Goal: Information Seeking & Learning: Learn about a topic

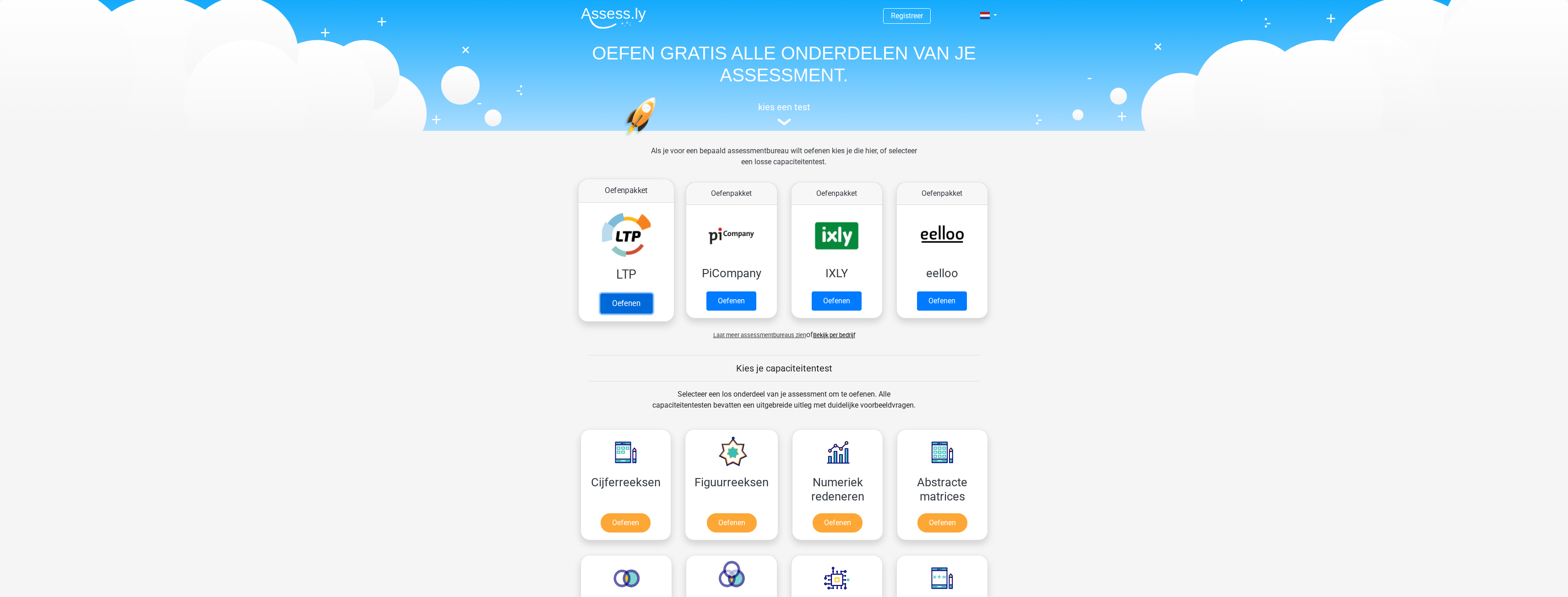
click at [642, 301] on link "Oefenen" at bounding box center [625, 303] width 52 height 20
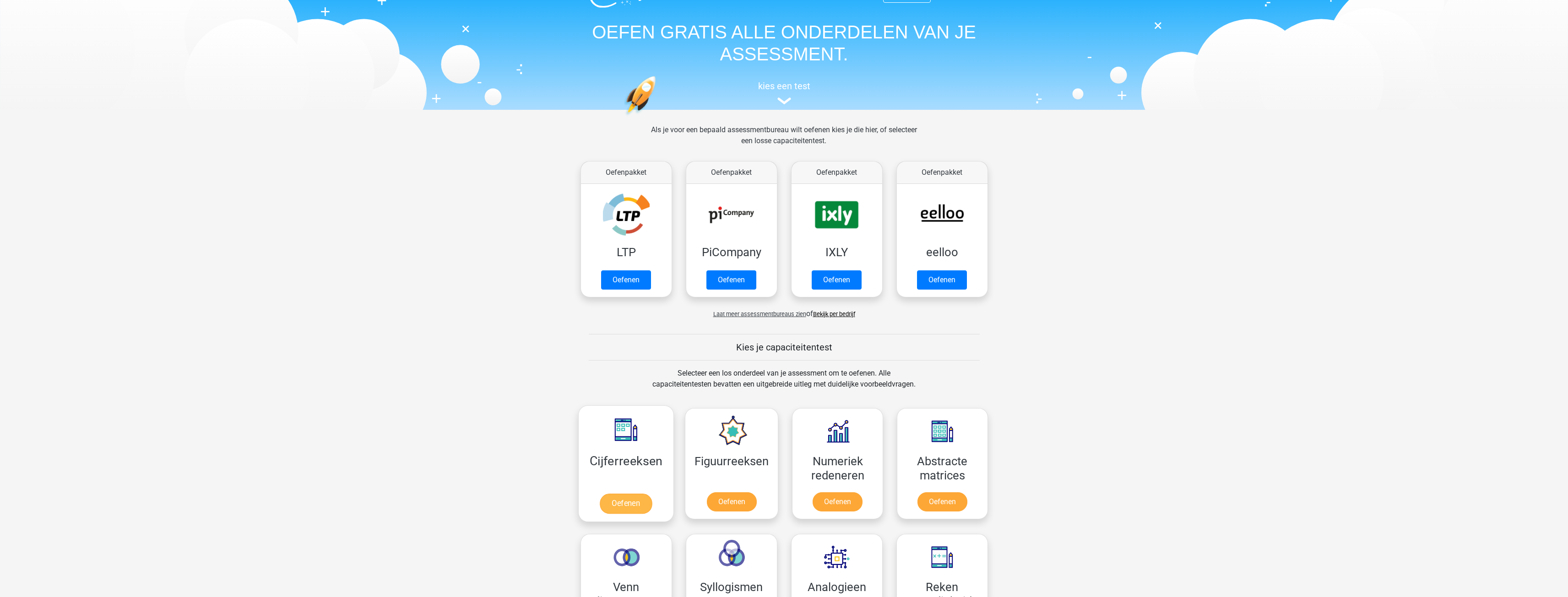
scroll to position [46, 0]
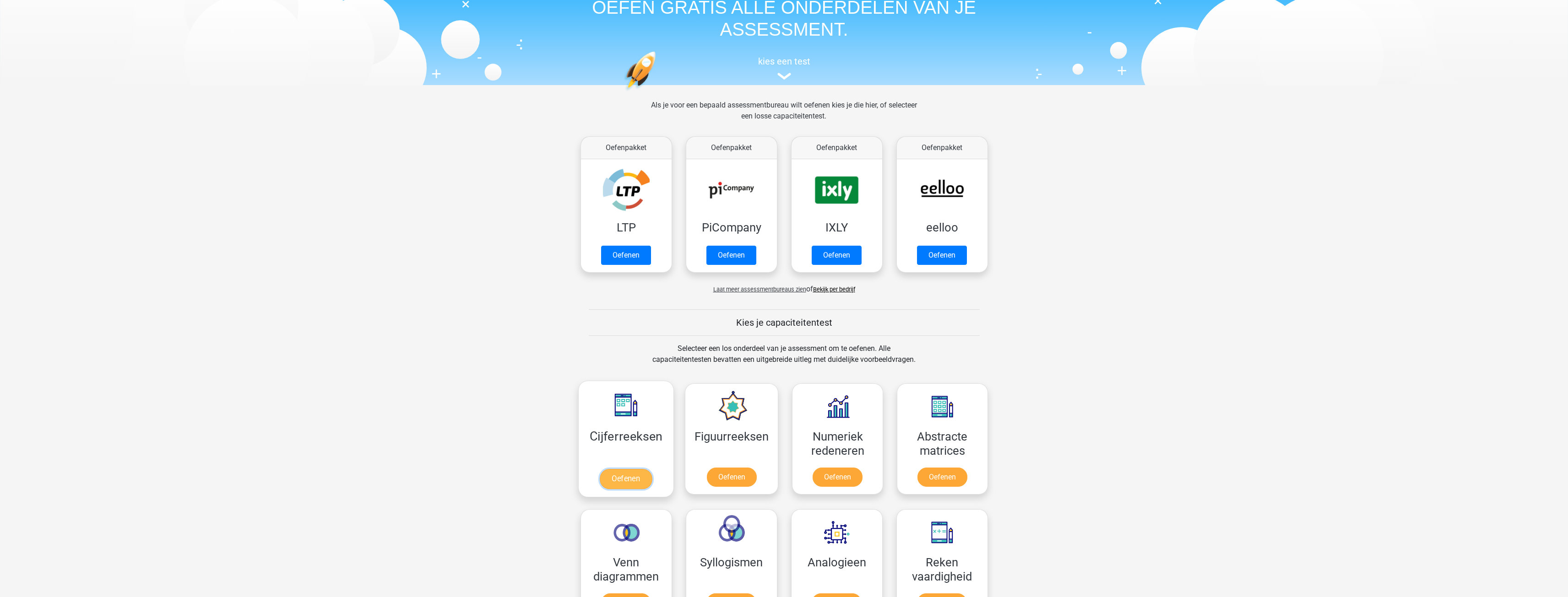
click at [634, 483] on link "Oefenen" at bounding box center [625, 479] width 52 height 20
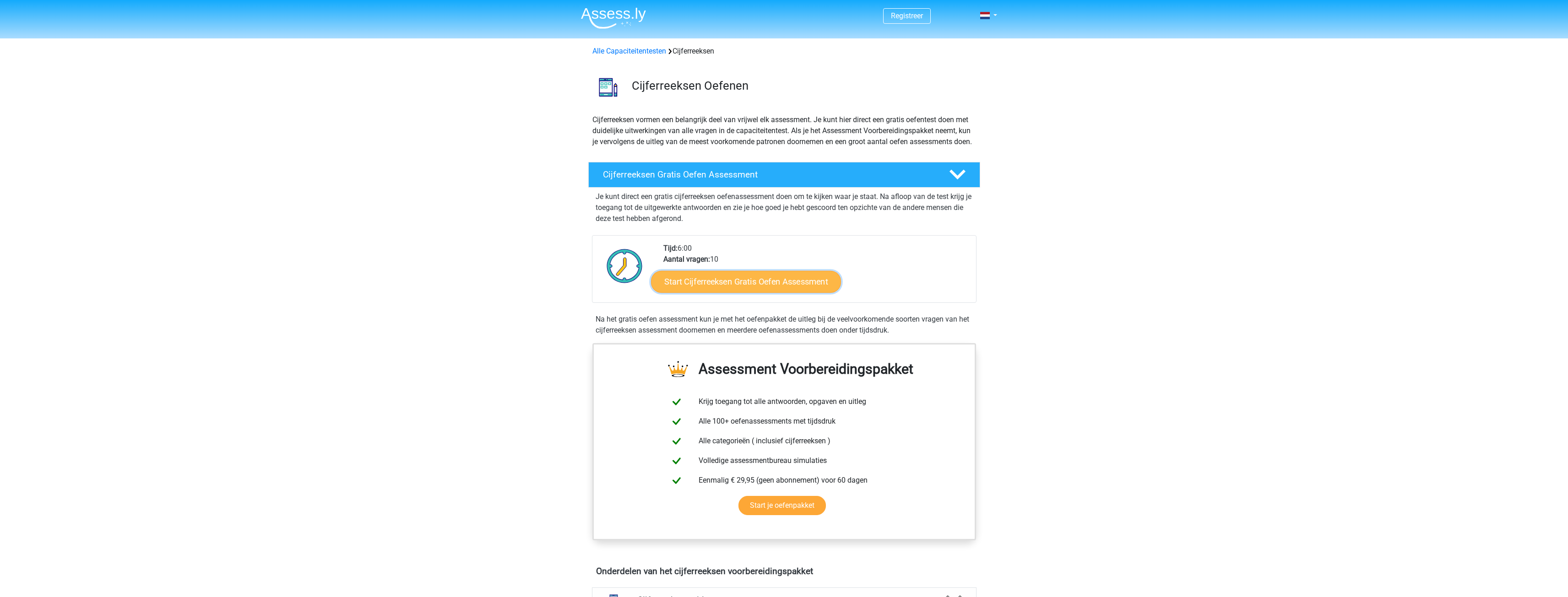
click at [703, 287] on link "Start Cijferreeksen Gratis Oefen Assessment" at bounding box center [746, 282] width 190 height 22
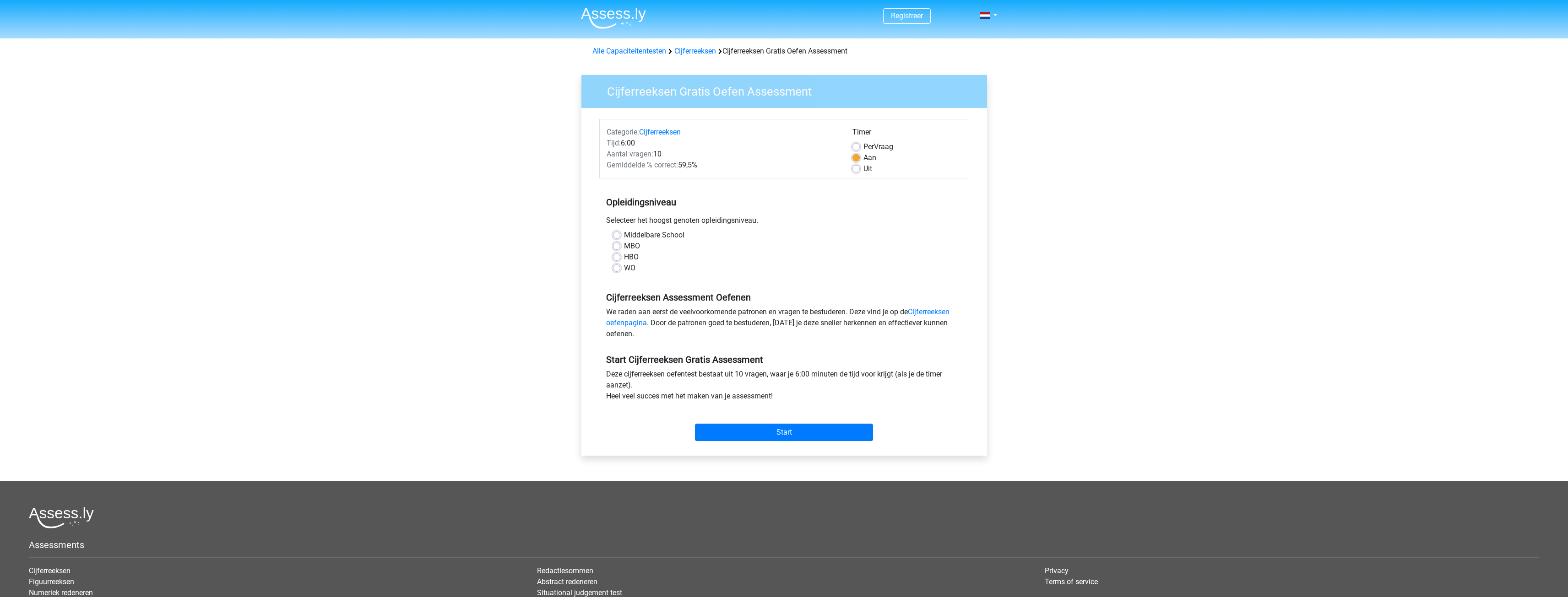
click at [624, 268] on label "WO" at bounding box center [630, 268] width 12 height 11
click at [614, 268] on input "WO" at bounding box center [617, 267] width 7 height 9
radio input "true"
click at [774, 439] on input "Start" at bounding box center [784, 432] width 178 height 17
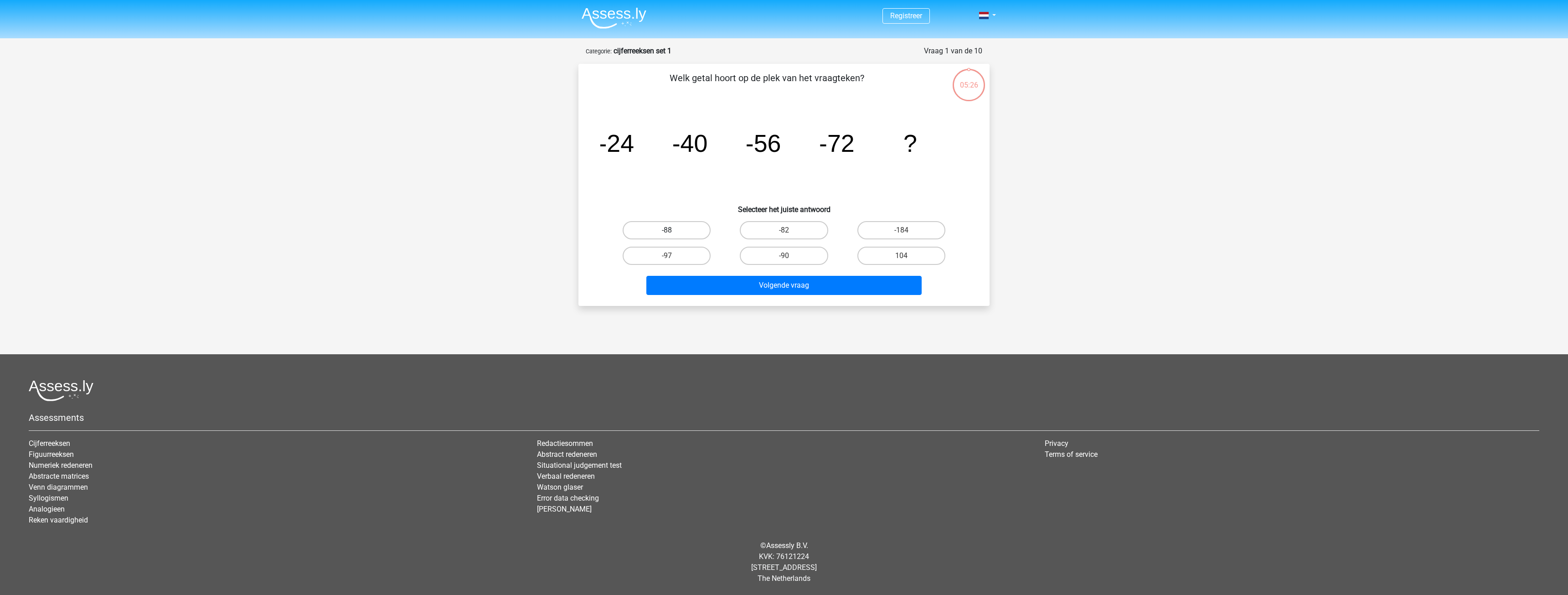
click at [686, 227] on label "-88" at bounding box center [667, 230] width 88 height 18
click at [673, 230] on input "-88" at bounding box center [670, 233] width 6 height 6
radio input "true"
click at [737, 290] on button "Volgende vraag" at bounding box center [784, 285] width 276 height 19
click at [688, 234] on label "-30" at bounding box center [667, 230] width 88 height 18
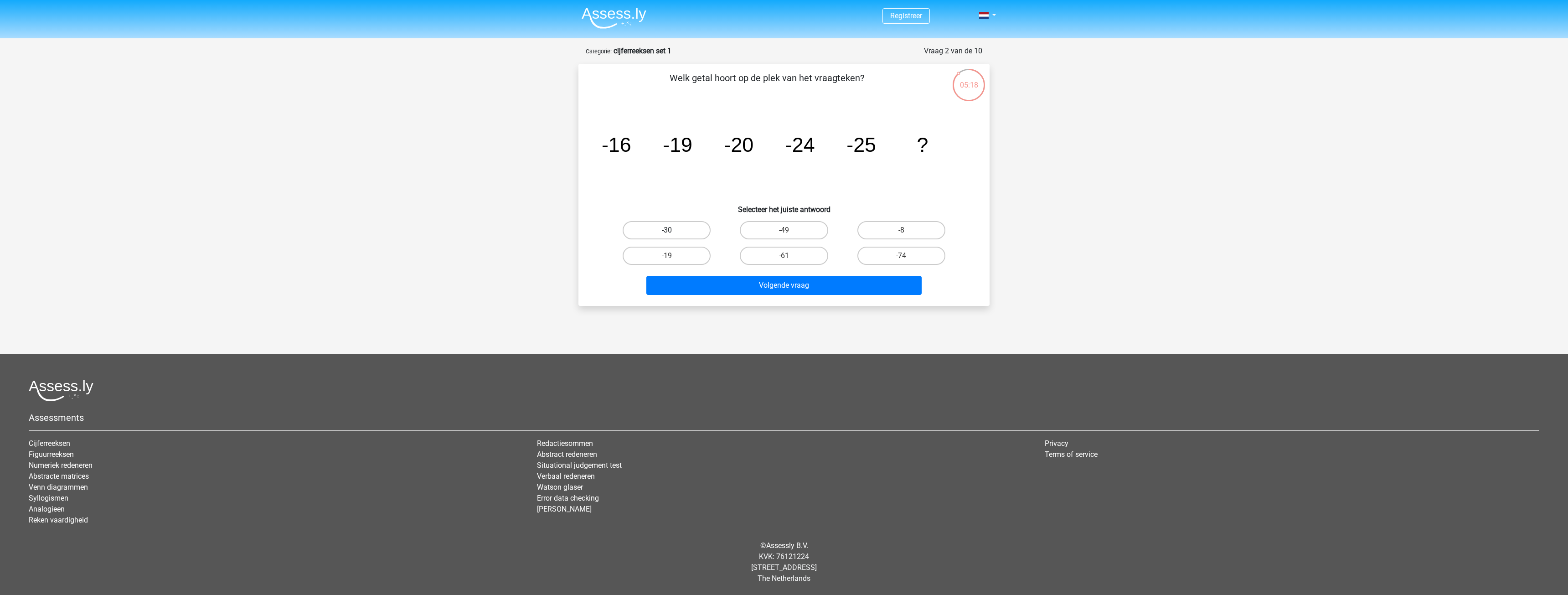
click at [673, 234] on input "-30" at bounding box center [670, 233] width 6 height 6
radio input "true"
click at [738, 294] on button "Volgende vraag" at bounding box center [784, 285] width 276 height 19
click at [888, 231] on label "-82" at bounding box center [901, 230] width 88 height 18
click at [901, 231] on input "-82" at bounding box center [904, 233] width 6 height 6
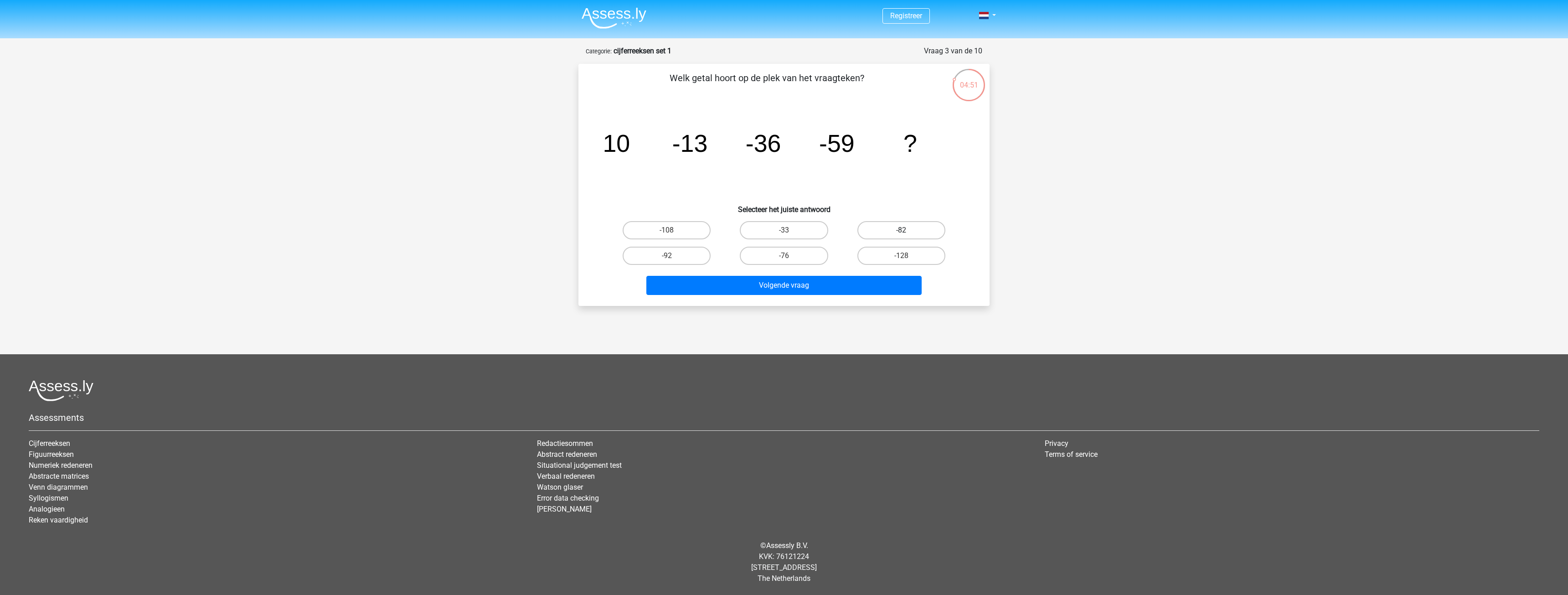
radio input "true"
click at [880, 281] on button "Volgende vraag" at bounding box center [784, 285] width 276 height 19
click at [666, 230] on label "28" at bounding box center [667, 230] width 88 height 18
click at [667, 230] on input "28" at bounding box center [670, 233] width 6 height 6
radio input "true"
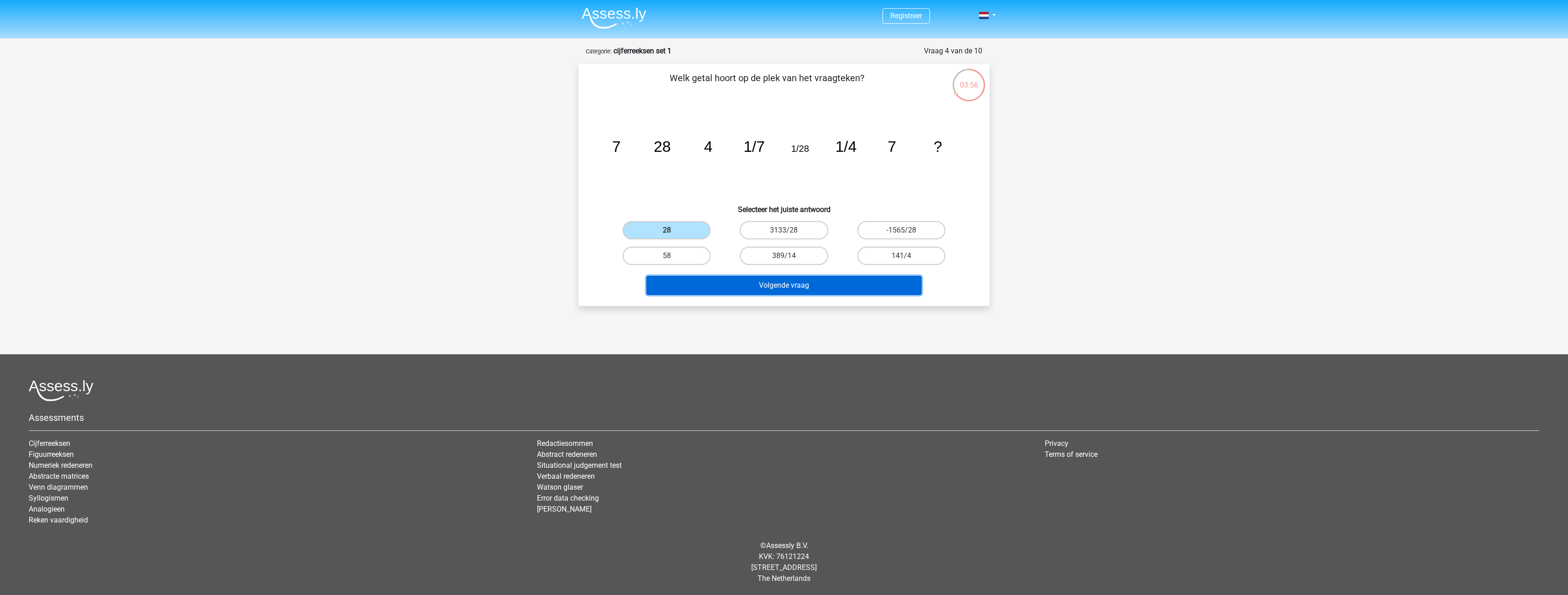
click at [762, 292] on button "Volgende vraag" at bounding box center [784, 285] width 276 height 19
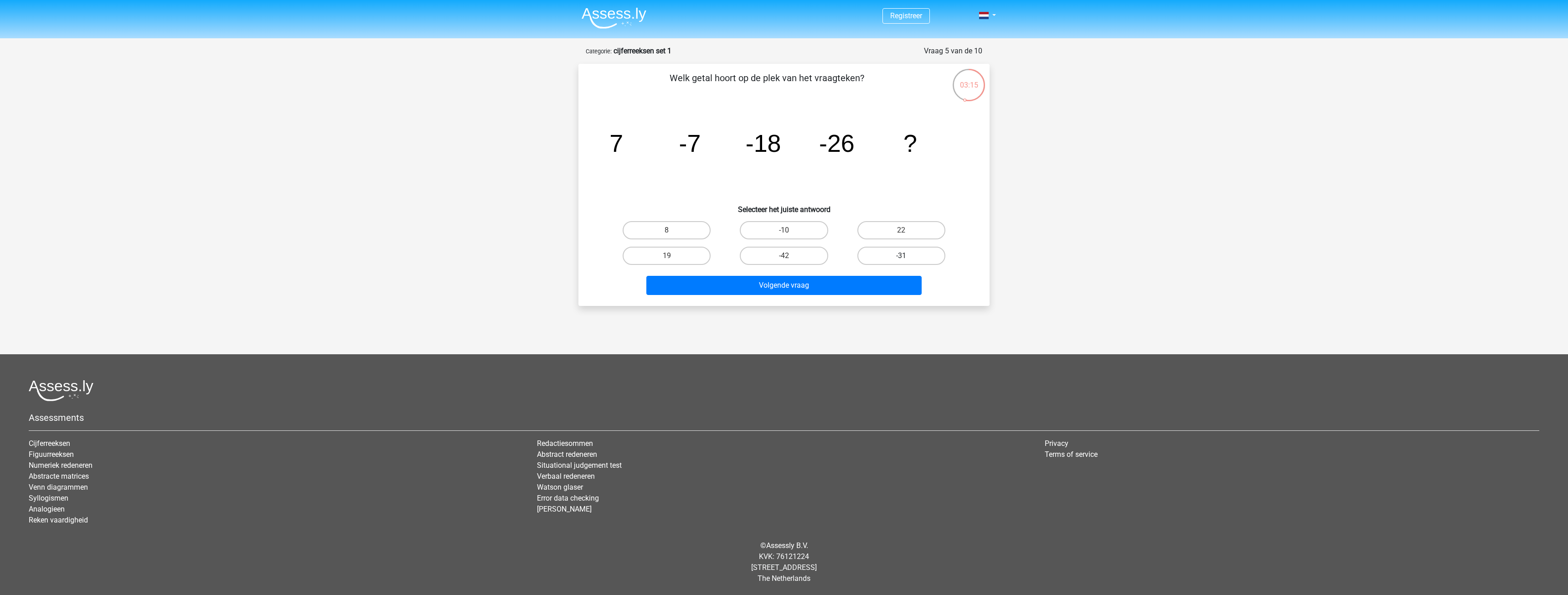
click at [866, 256] on label "-31" at bounding box center [901, 256] width 88 height 18
click at [901, 256] on input "-31" at bounding box center [904, 259] width 6 height 6
radio input "true"
click at [855, 274] on div "Volgende vraag" at bounding box center [784, 283] width 382 height 30
click at [853, 279] on button "Volgende vraag" at bounding box center [784, 285] width 276 height 19
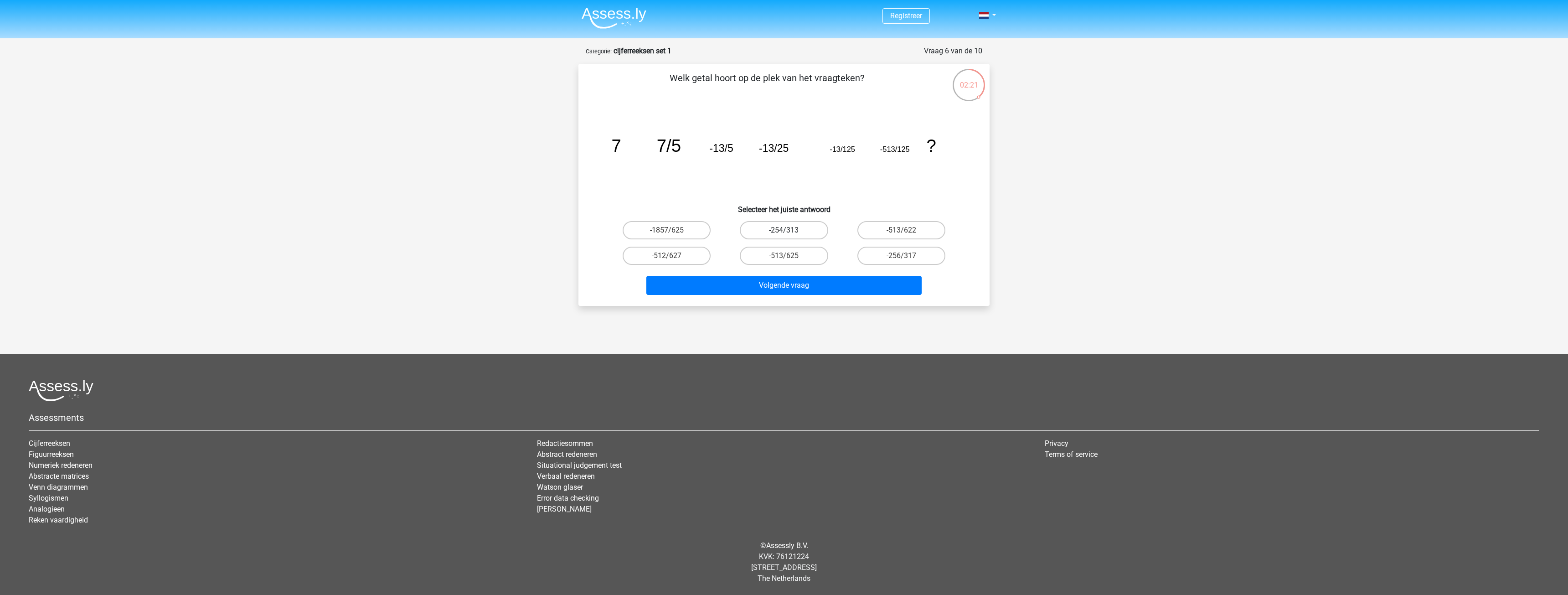
click at [791, 228] on label "-254/313" at bounding box center [783, 230] width 88 height 18
click at [790, 230] on input "-254/313" at bounding box center [787, 233] width 6 height 6
radio input "true"
click at [800, 287] on button "Volgende vraag" at bounding box center [784, 285] width 276 height 19
click at [812, 248] on label "-7/5" at bounding box center [783, 256] width 88 height 18
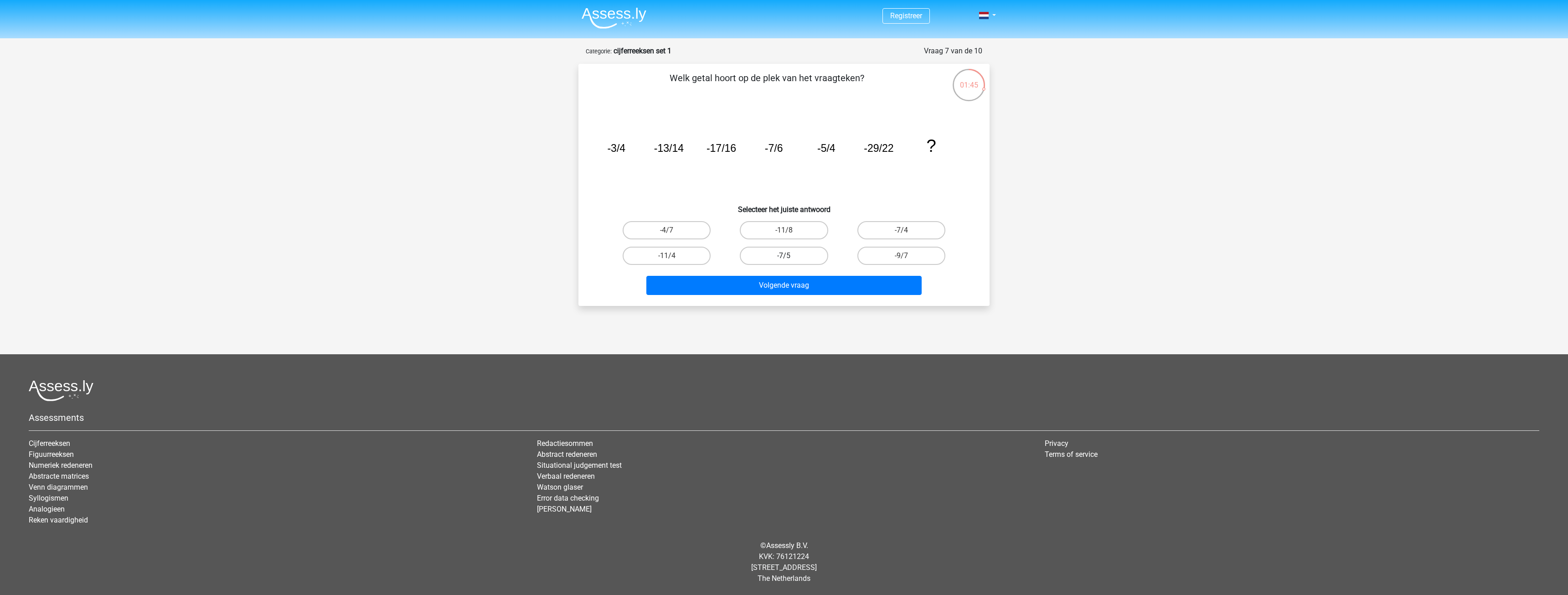
click at [790, 256] on input "-7/5" at bounding box center [787, 259] width 6 height 6
radio input "true"
click at [816, 287] on button "Volgende vraag" at bounding box center [784, 285] width 276 height 19
click at [765, 229] on label "14" at bounding box center [783, 230] width 88 height 18
click at [784, 230] on input "14" at bounding box center [787, 233] width 6 height 6
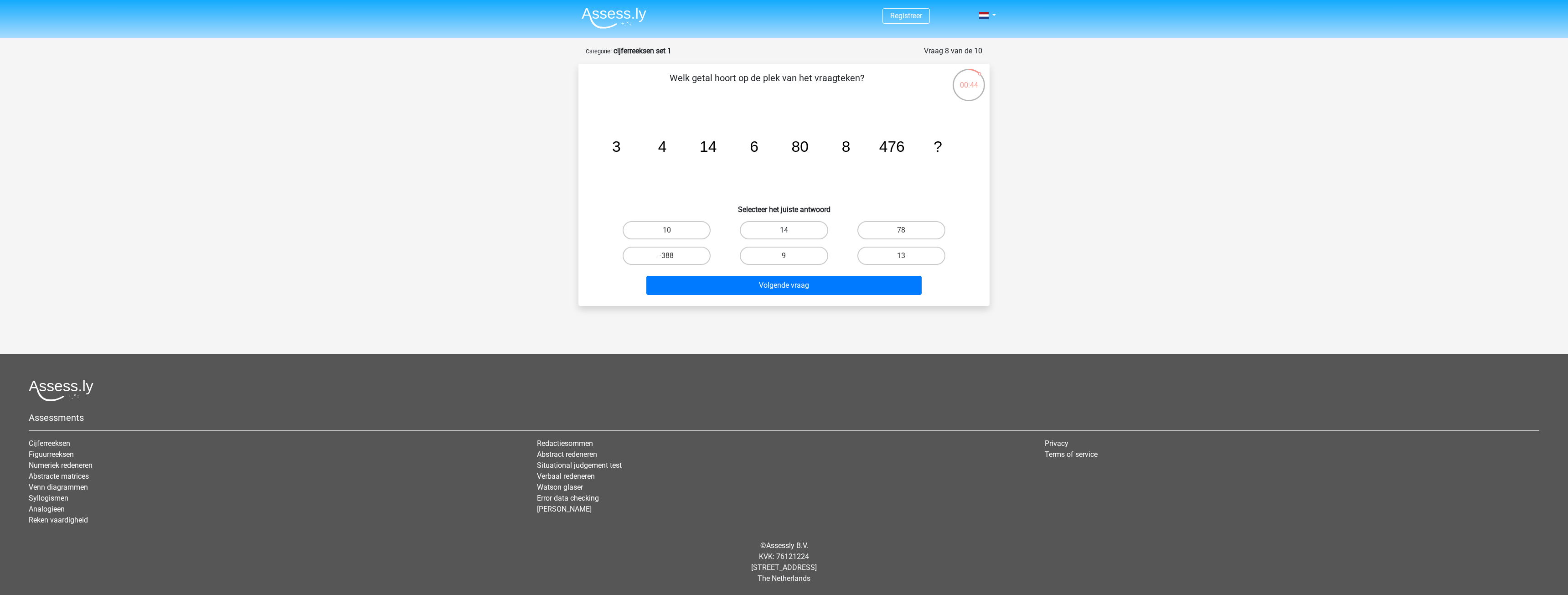
radio input "true"
click at [766, 229] on label "14" at bounding box center [783, 230] width 88 height 18
click at [784, 230] on input "14" at bounding box center [787, 233] width 6 height 6
click at [796, 289] on button "Volgende vraag" at bounding box center [784, 285] width 276 height 19
click at [792, 227] on label "-948" at bounding box center [783, 230] width 88 height 18
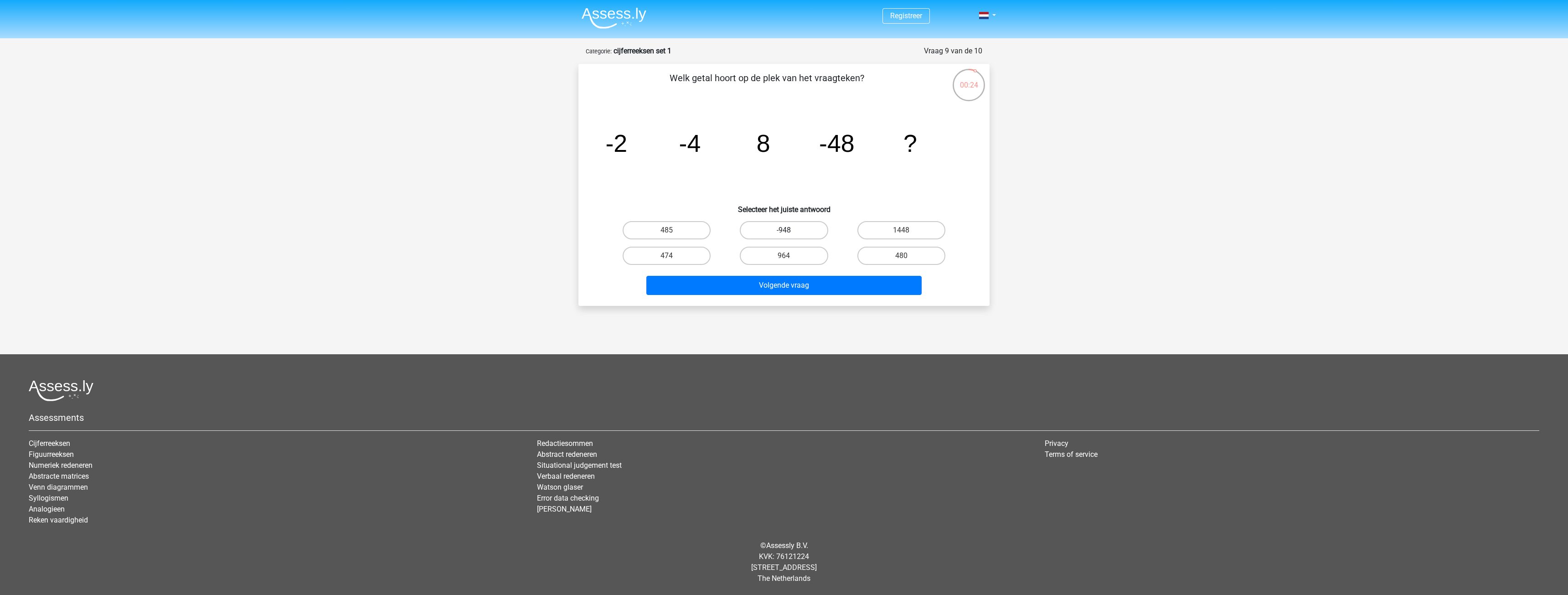
click at [790, 230] on input "-948" at bounding box center [787, 233] width 6 height 6
radio input "true"
click at [799, 289] on button "Volgende vraag" at bounding box center [784, 285] width 276 height 19
click at [893, 223] on label "375" at bounding box center [901, 230] width 88 height 18
click at [901, 230] on input "375" at bounding box center [904, 233] width 6 height 6
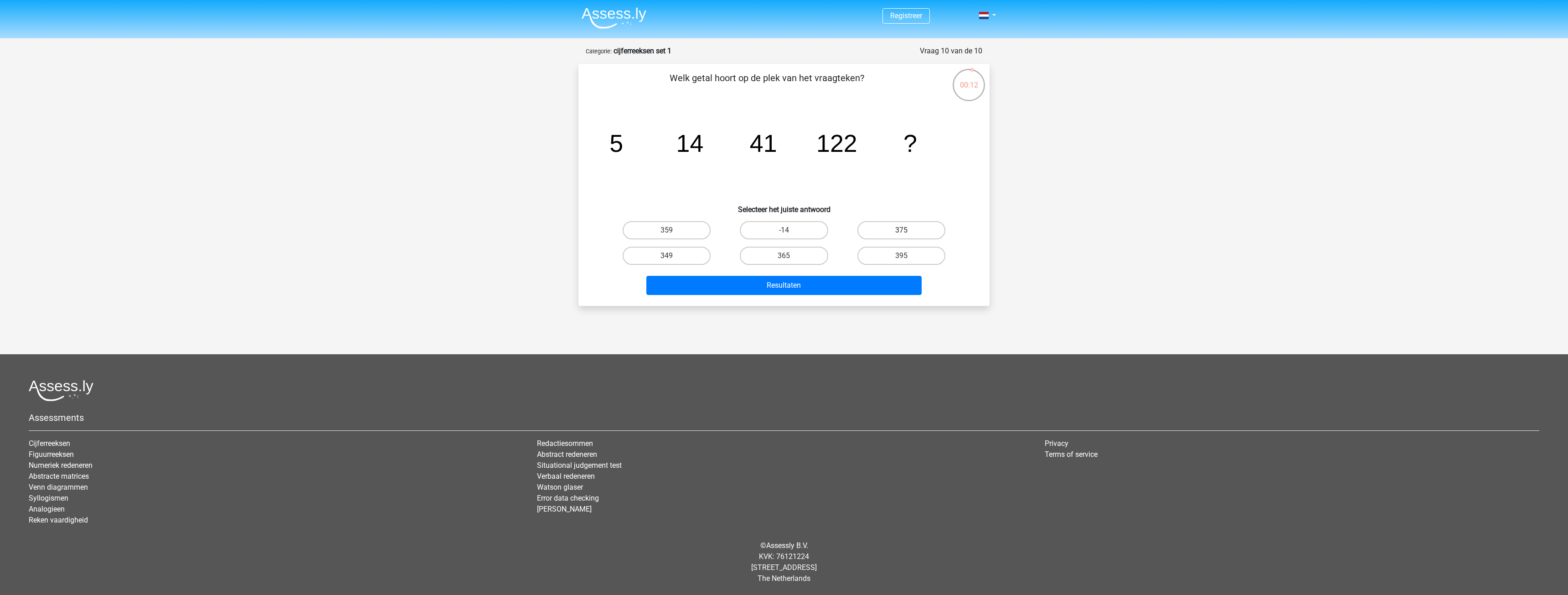
radio input "true"
click at [883, 286] on button "Resultaten" at bounding box center [784, 285] width 276 height 19
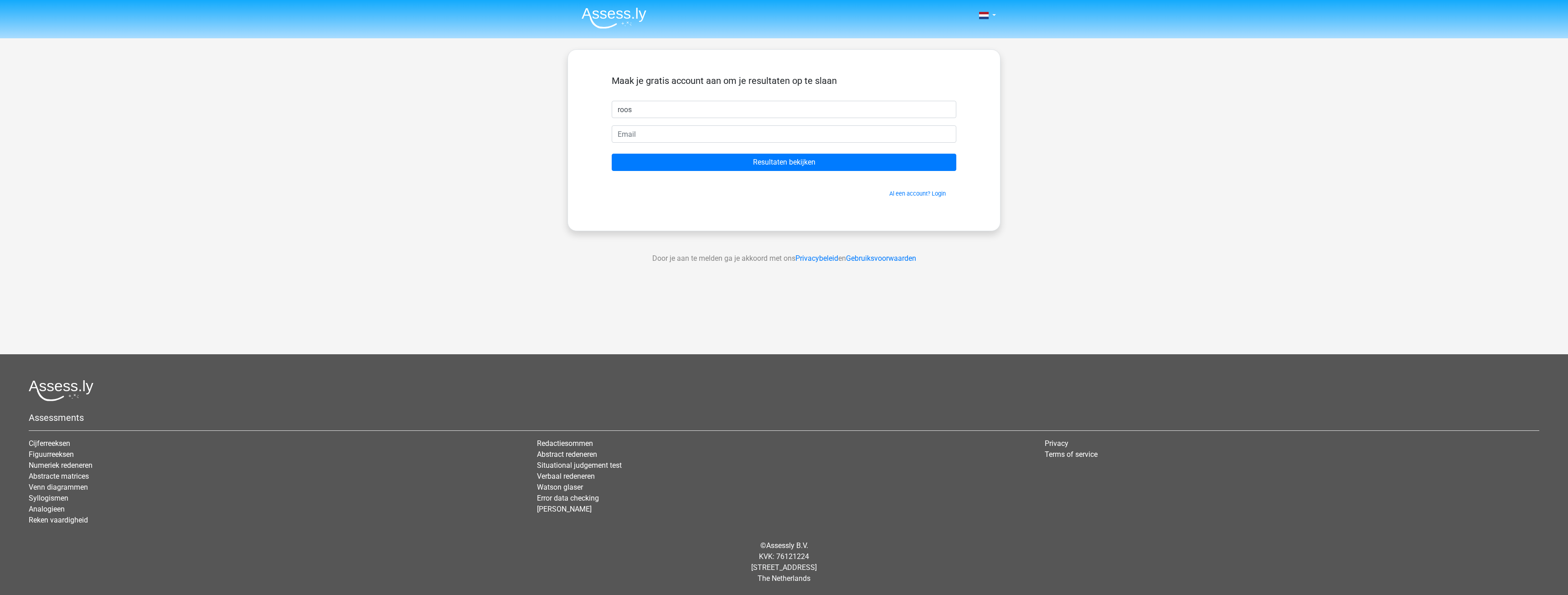
type input "roos"
click at [748, 139] on input "email" at bounding box center [784, 134] width 345 height 17
type input "[EMAIL_ADDRESS][DOMAIN_NAME]"
click at [738, 164] on input "Resultaten bekijken" at bounding box center [784, 162] width 345 height 17
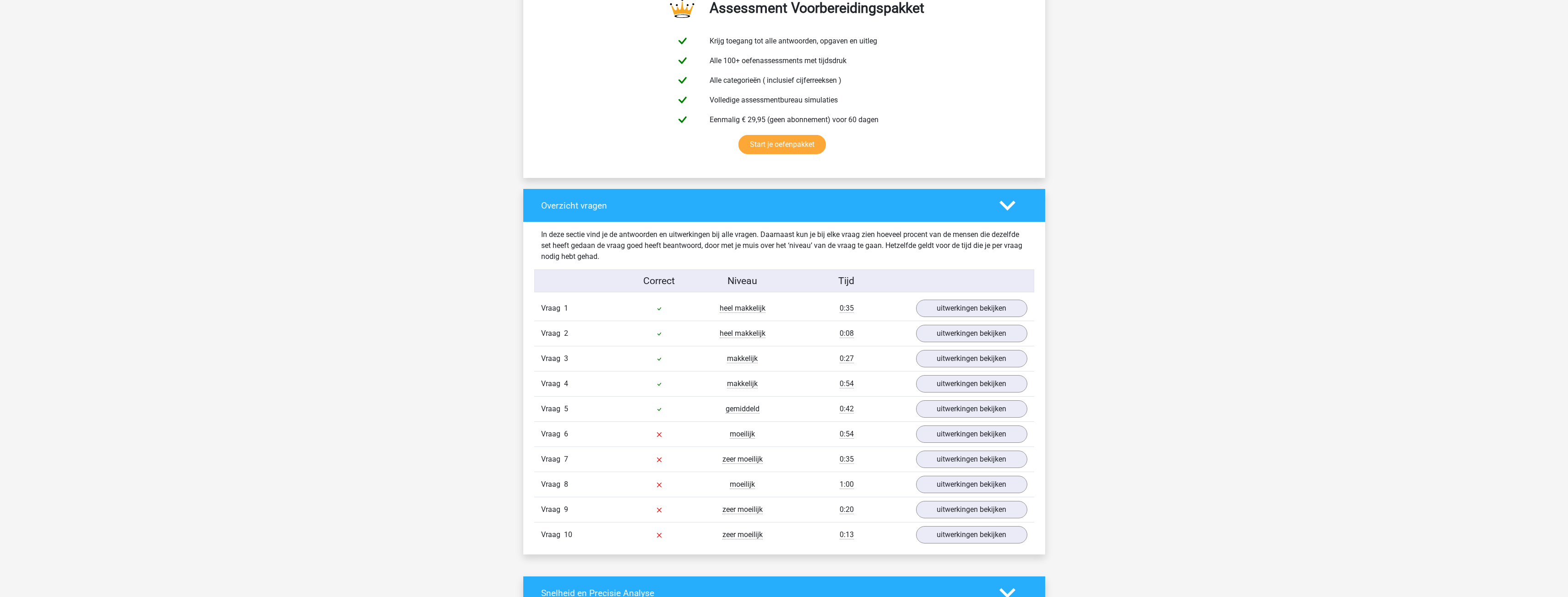
scroll to position [504, 0]
click at [940, 438] on link "uitwerkingen bekijken" at bounding box center [971, 433] width 128 height 20
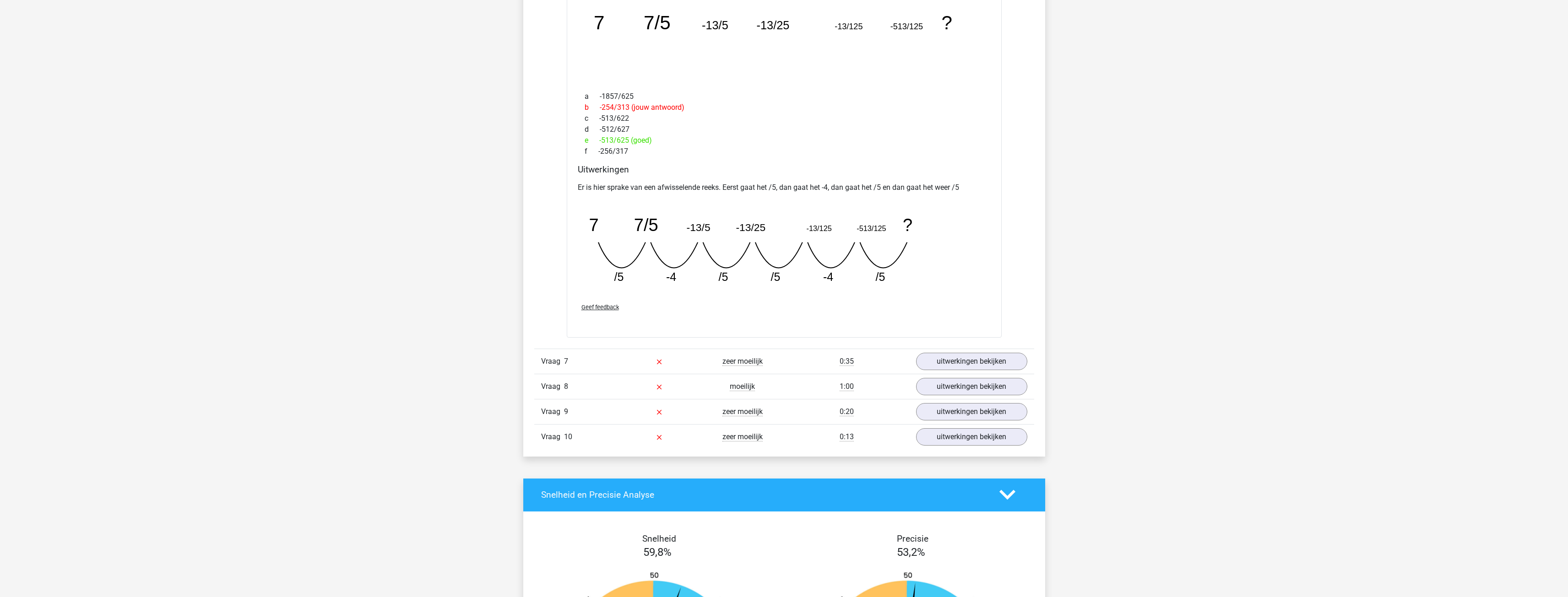
scroll to position [1006, 0]
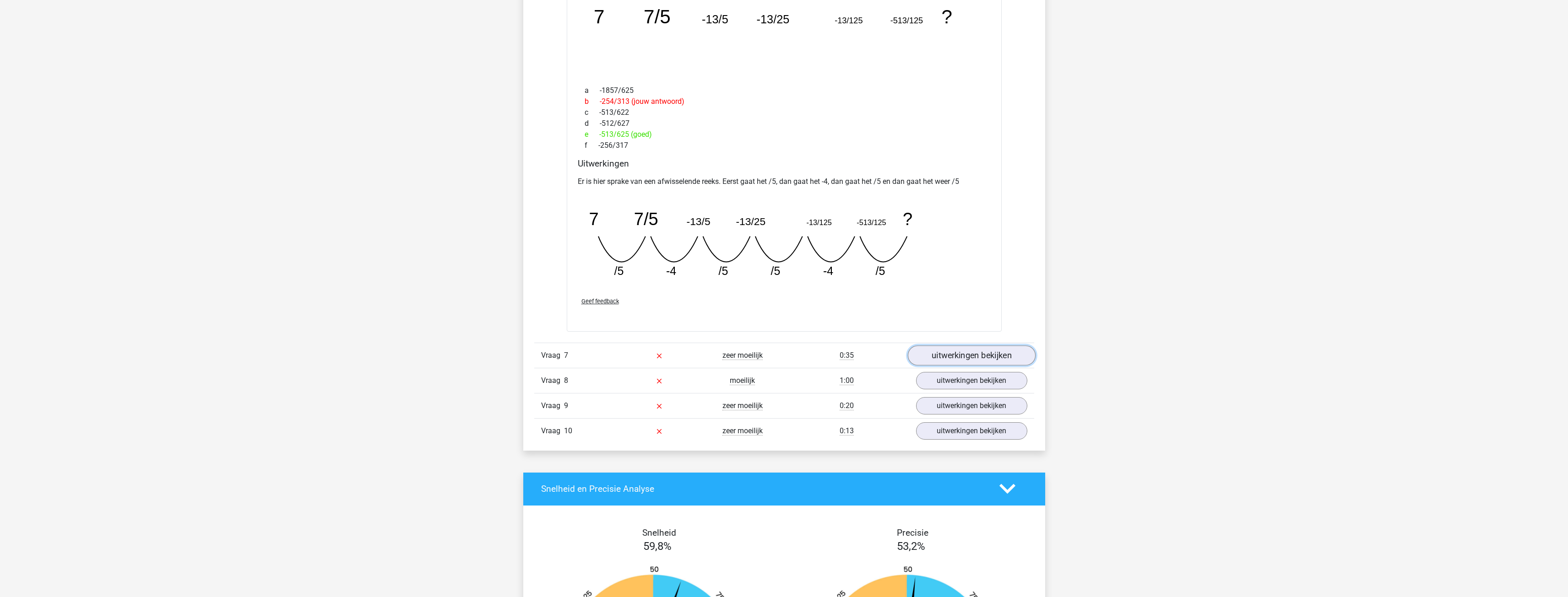
click at [950, 359] on link "uitwerkingen bekijken" at bounding box center [971, 355] width 128 height 20
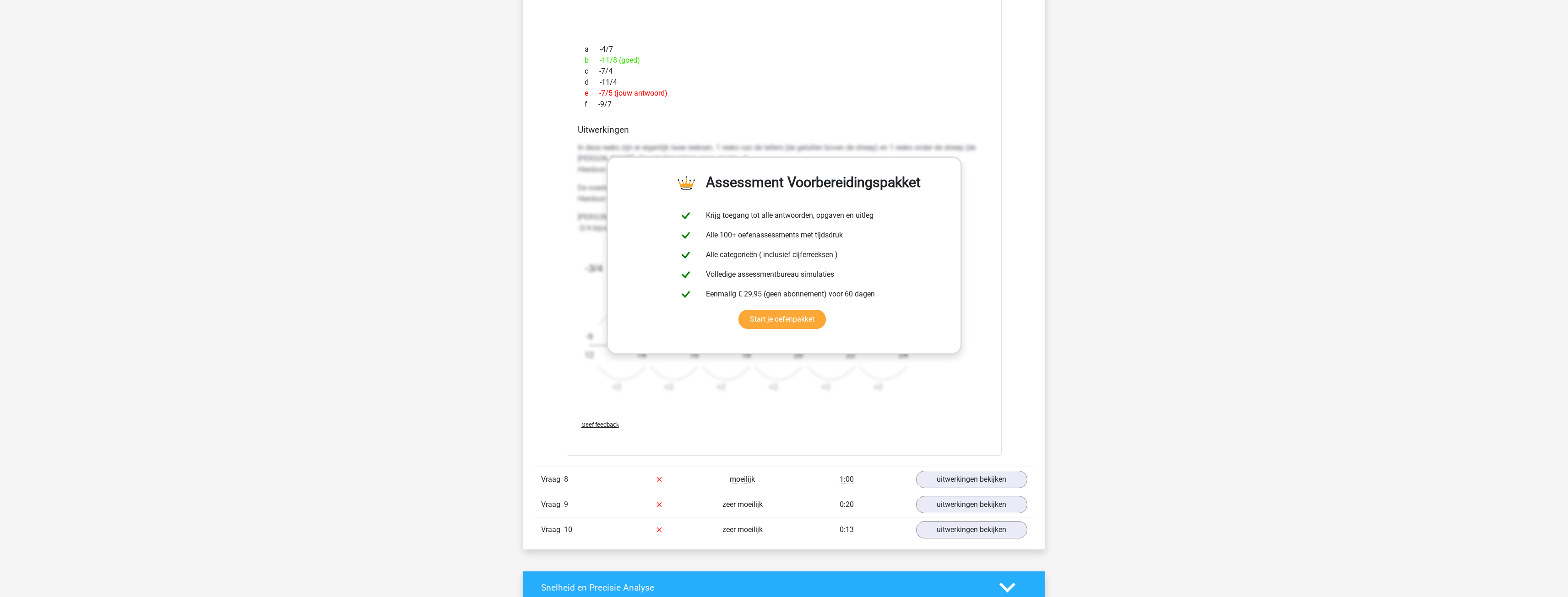
scroll to position [1602, 0]
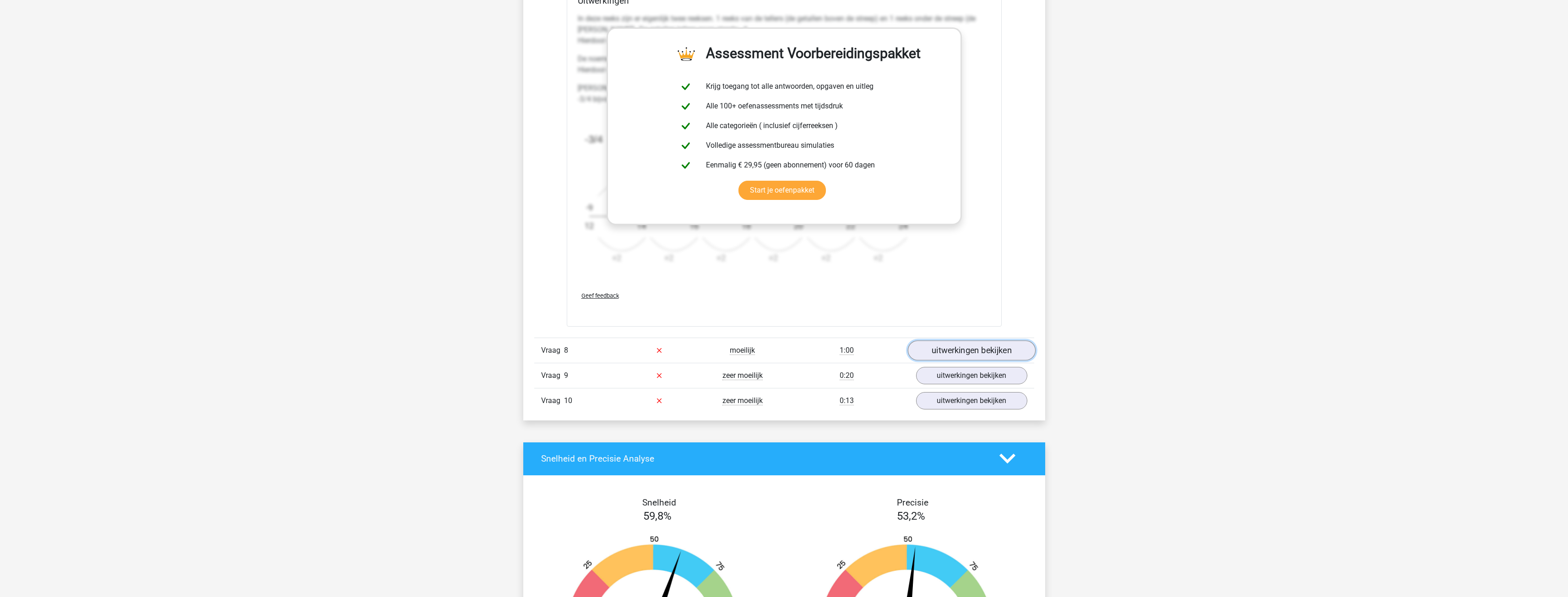
click at [926, 355] on link "uitwerkingen bekijken" at bounding box center [971, 350] width 128 height 20
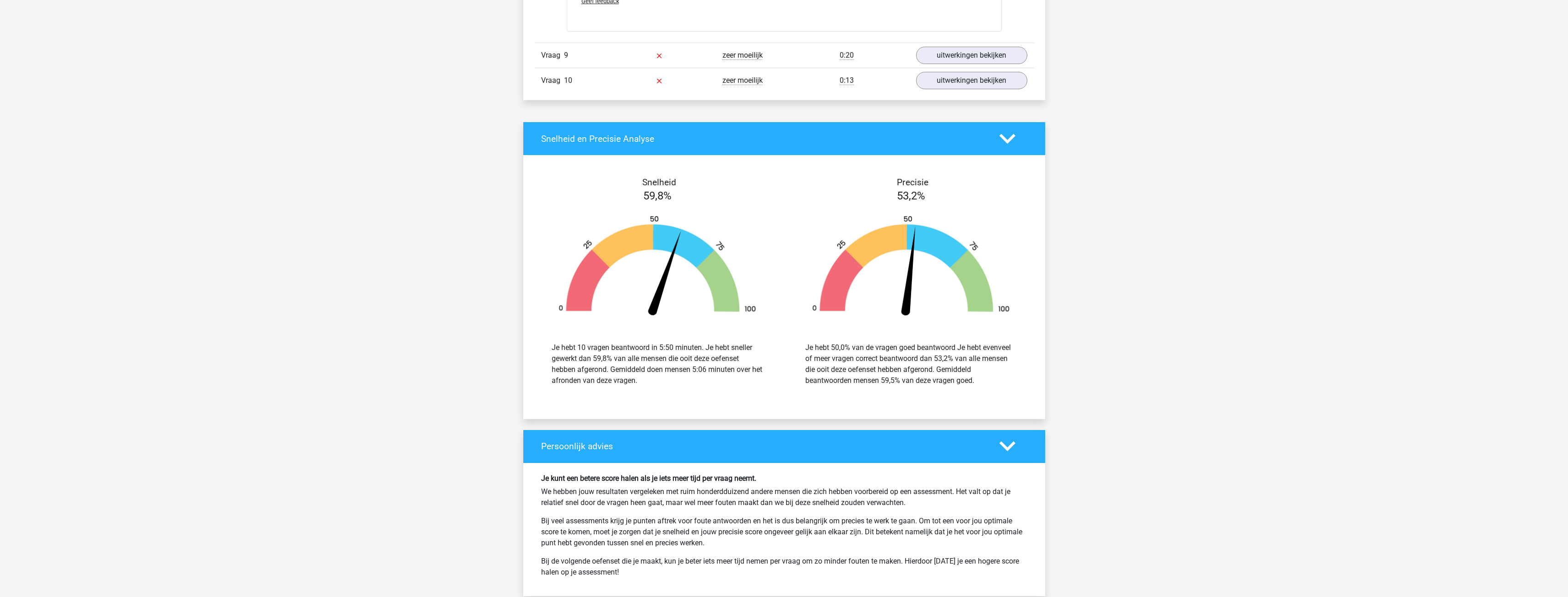
scroll to position [2105, 0]
